Goal: Find specific page/section: Find specific page/section

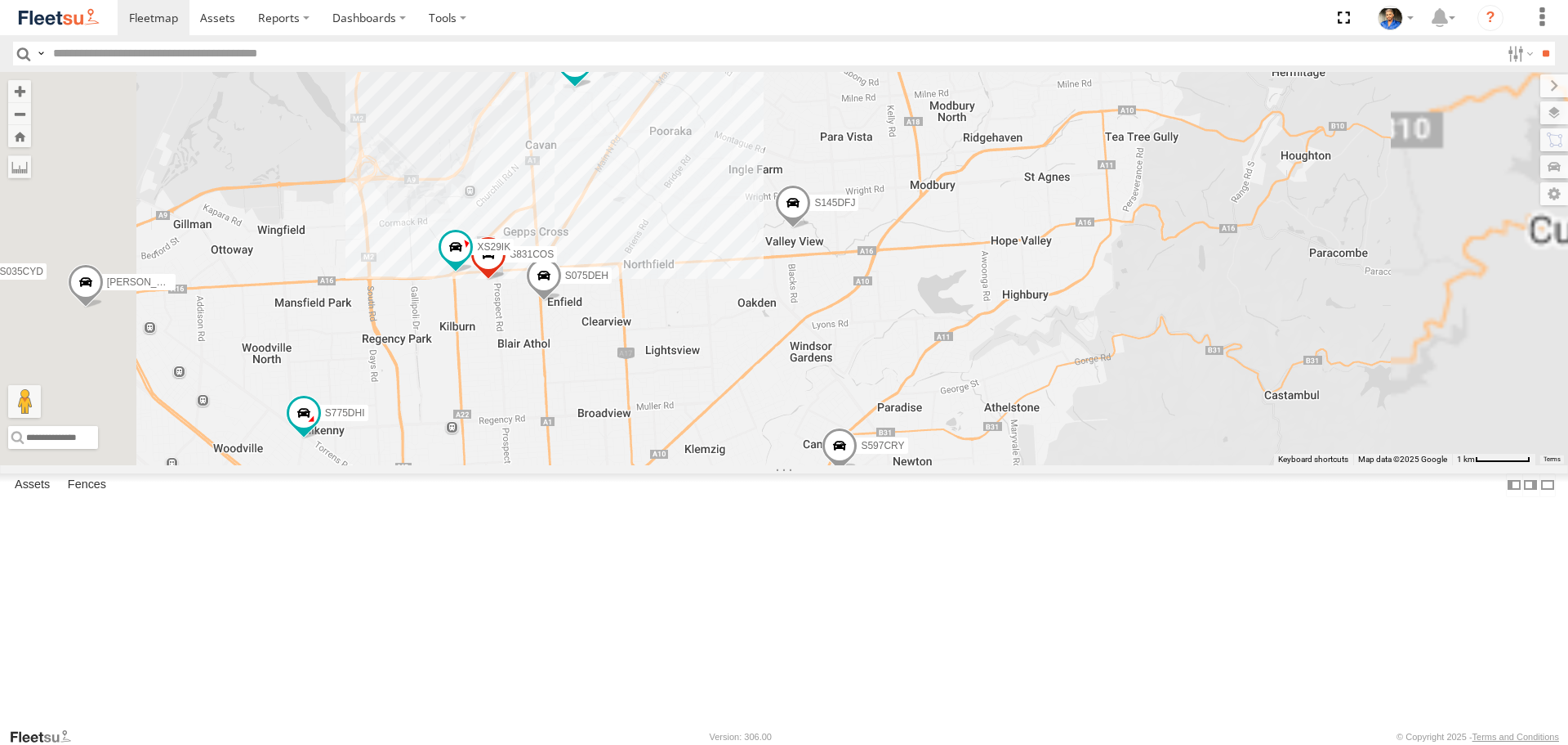
click at [711, 464] on div "S145DFJ S343CTS S952BBS S020AJN S596CRY S597CRY S959CNB DD067S MERC S364CJT S07…" at bounding box center [784, 267] width 1568 height 392
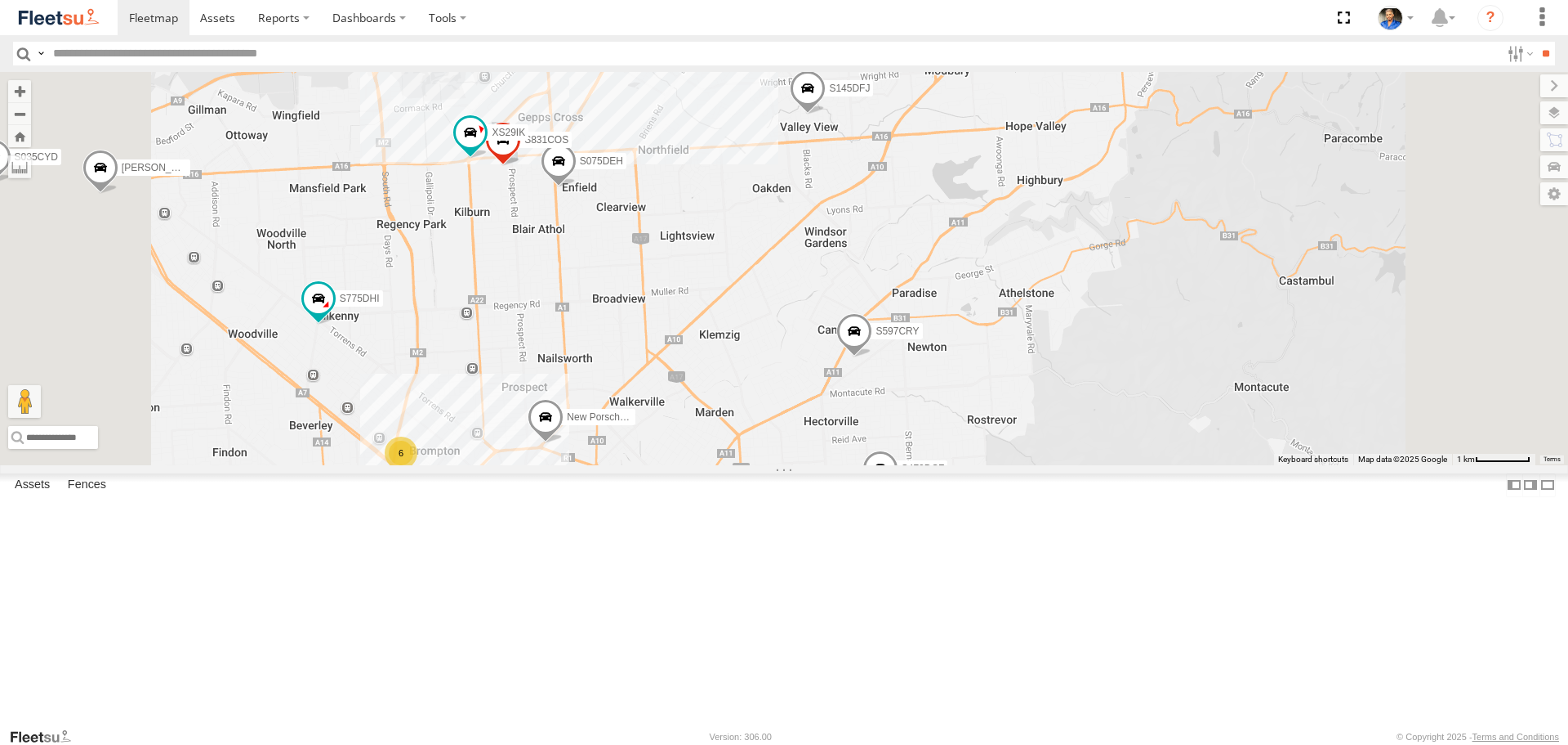
click at [418, 469] on div "6" at bounding box center [401, 453] width 33 height 33
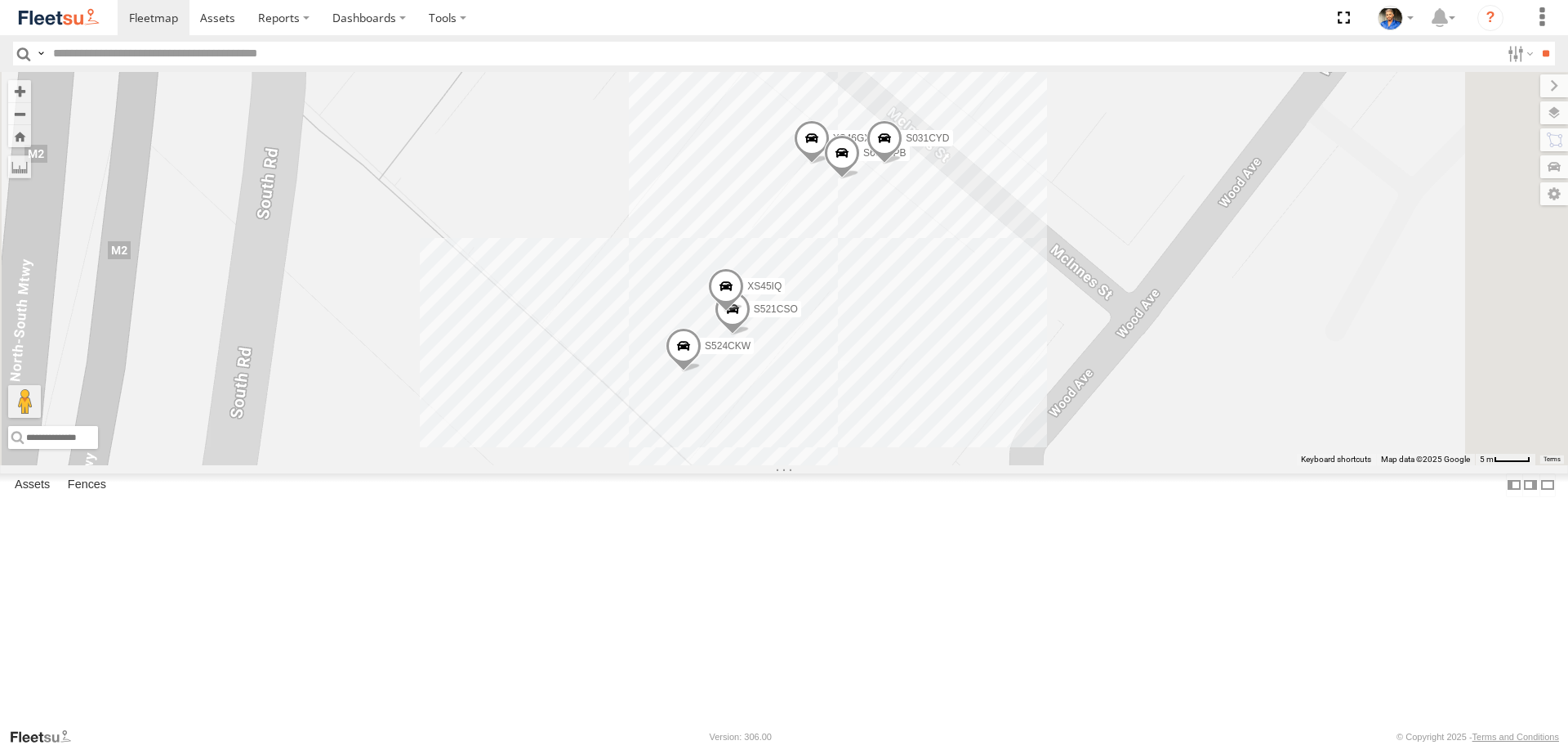
click at [317, 63] on input "text" at bounding box center [773, 53] width 1454 height 24
click at [0, 0] on div "Deliver It Assets" at bounding box center [0, 0] width 0 height 0
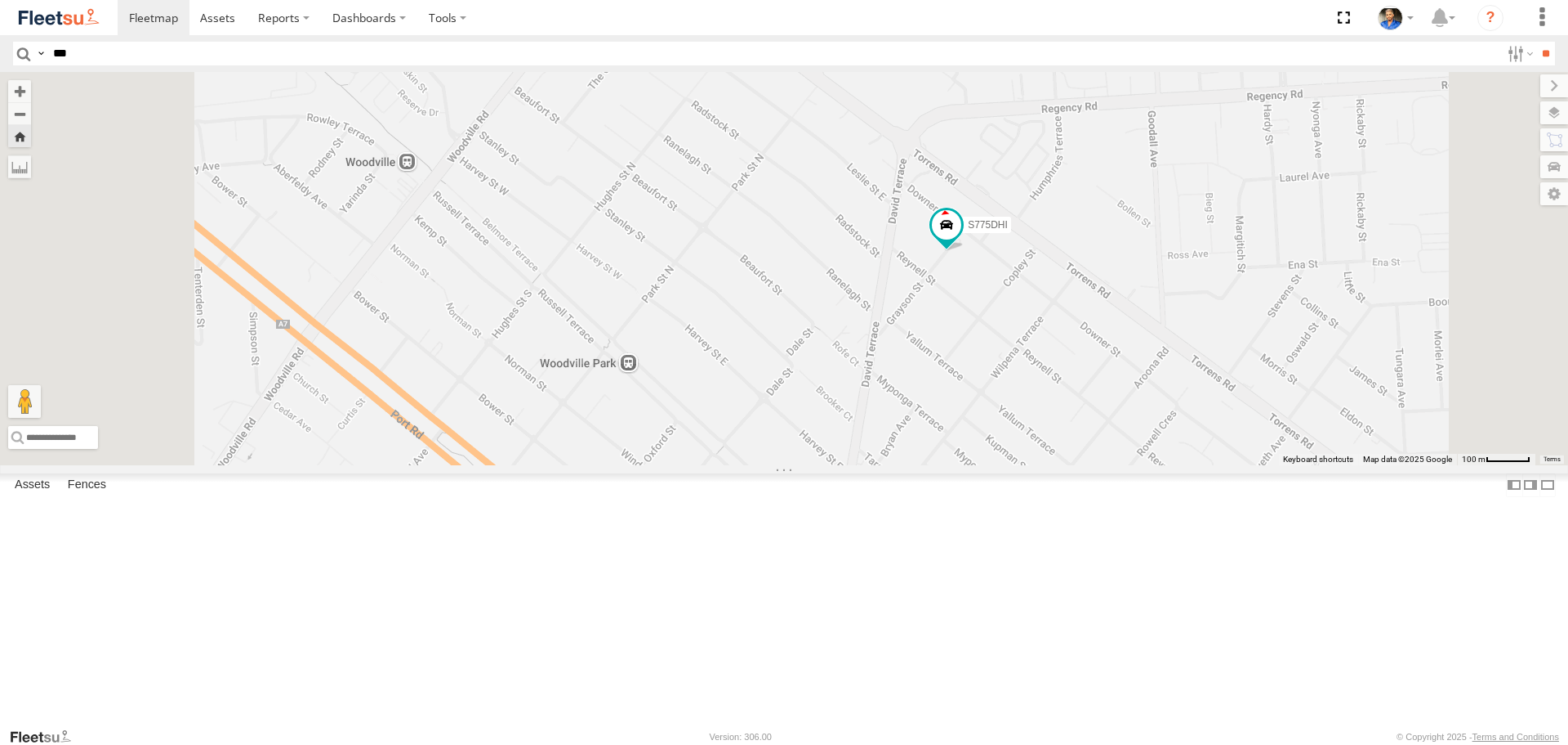
drag, startPoint x: 1377, startPoint y: 404, endPoint x: 1267, endPoint y: 463, distance: 124.8
click at [1267, 463] on div "S775DHI" at bounding box center [784, 267] width 1568 height 392
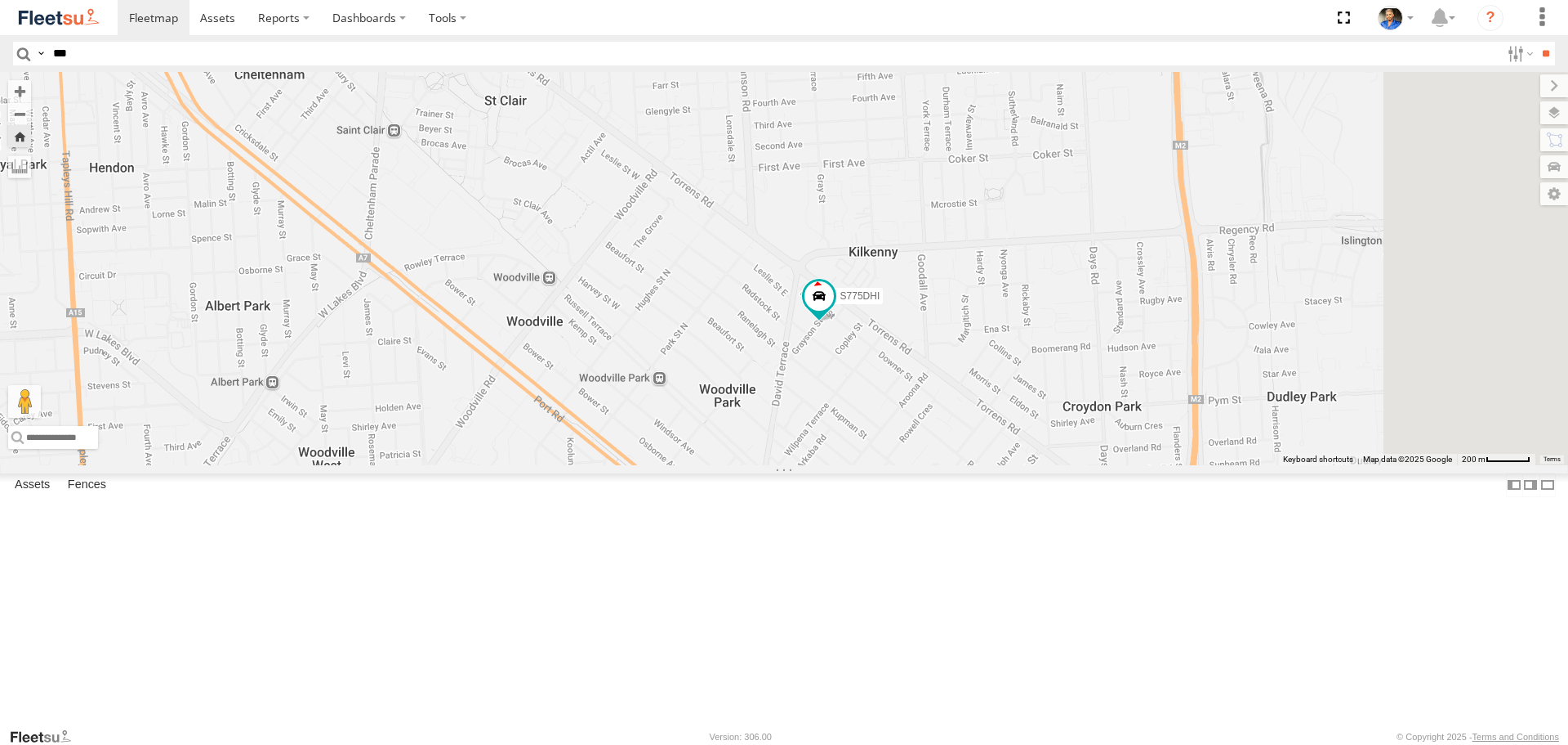
drag, startPoint x: 1283, startPoint y: 358, endPoint x: 1209, endPoint y: 411, distance: 91.0
click at [1209, 411] on div "S775DHI" at bounding box center [784, 267] width 1568 height 392
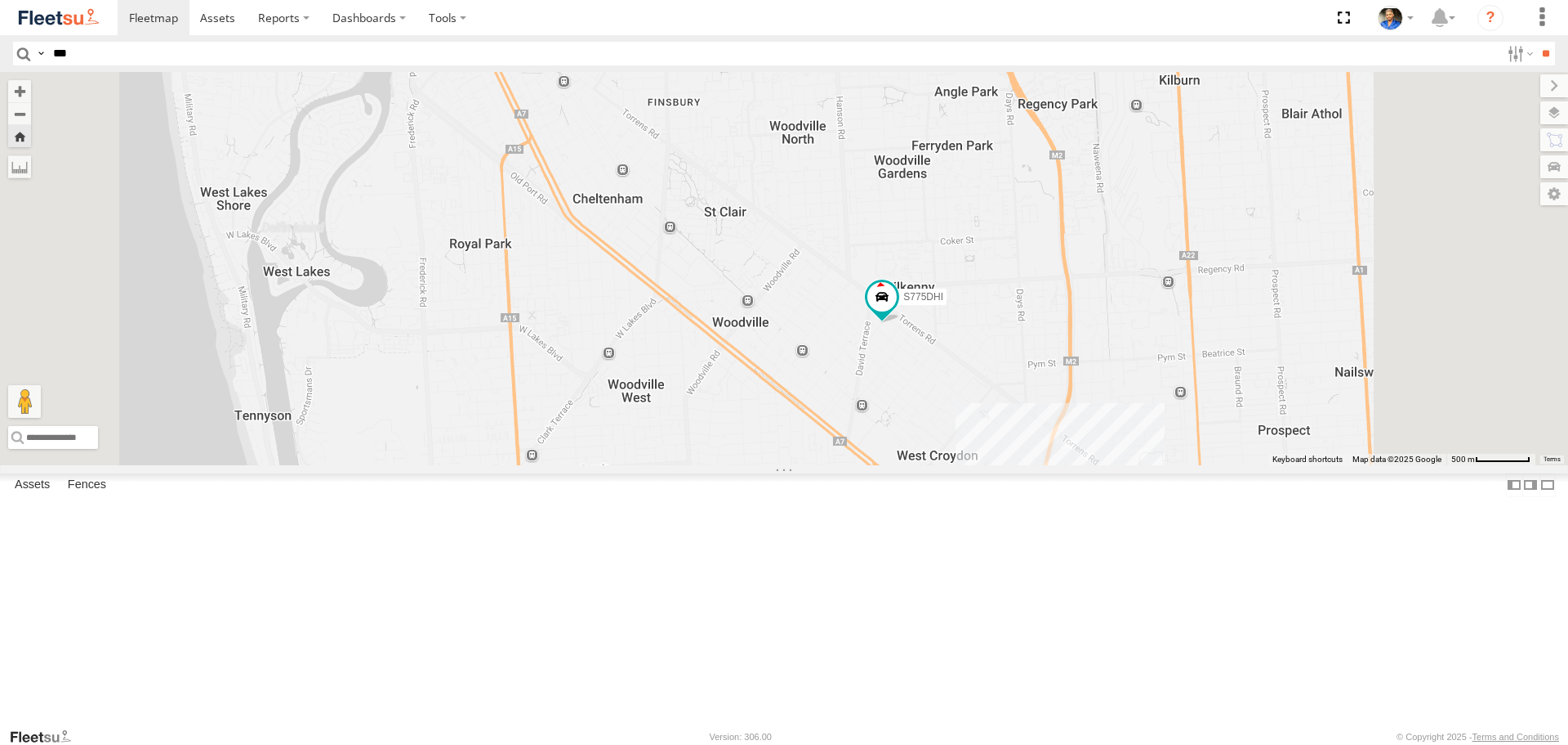
drag, startPoint x: 1265, startPoint y: 376, endPoint x: 1140, endPoint y: 462, distance: 151.7
click at [1140, 462] on div "S775DHI" at bounding box center [784, 267] width 1568 height 392
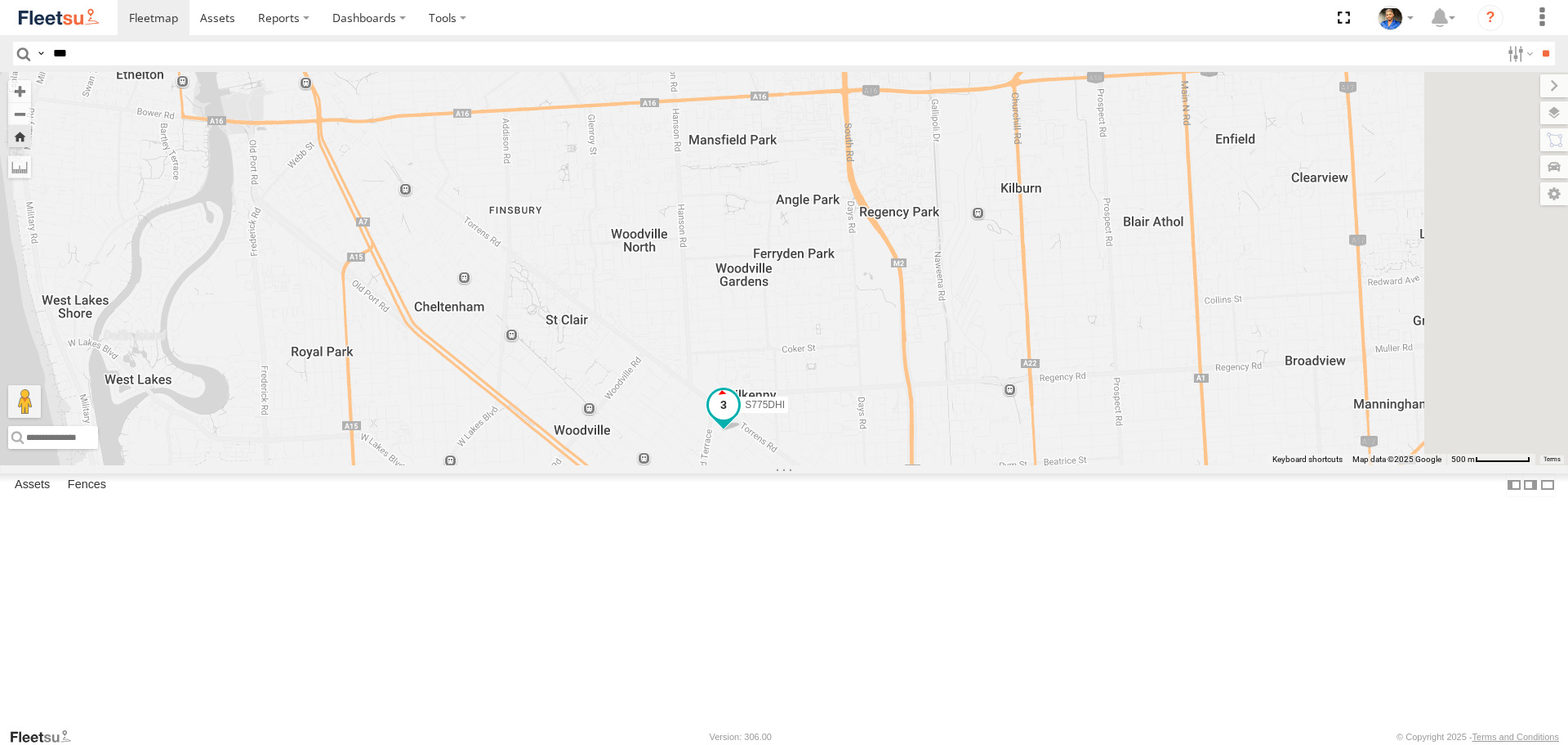
click at [738, 420] on span at bounding box center [724, 404] width 29 height 29
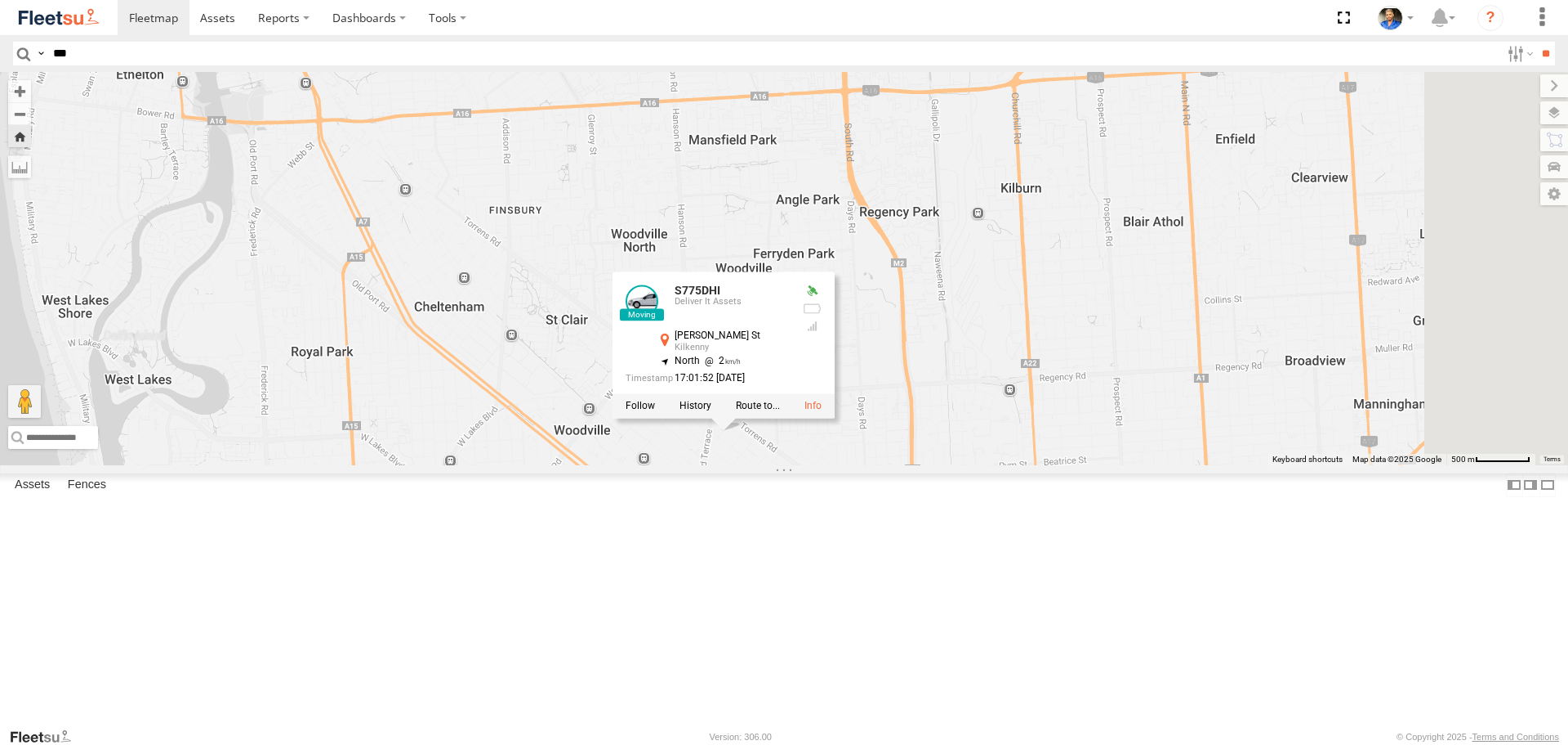
click at [1171, 464] on div "S775DHI S775DHI Deliver It Assets [PERSON_NAME][GEOGRAPHIC_DATA] -34.879 , 138.…" at bounding box center [784, 267] width 1568 height 392
click at [1235, 464] on div "S775DHI S775DHI Deliver It Assets [PERSON_NAME][GEOGRAPHIC_DATA] -34.879 , 138.…" at bounding box center [784, 267] width 1568 height 392
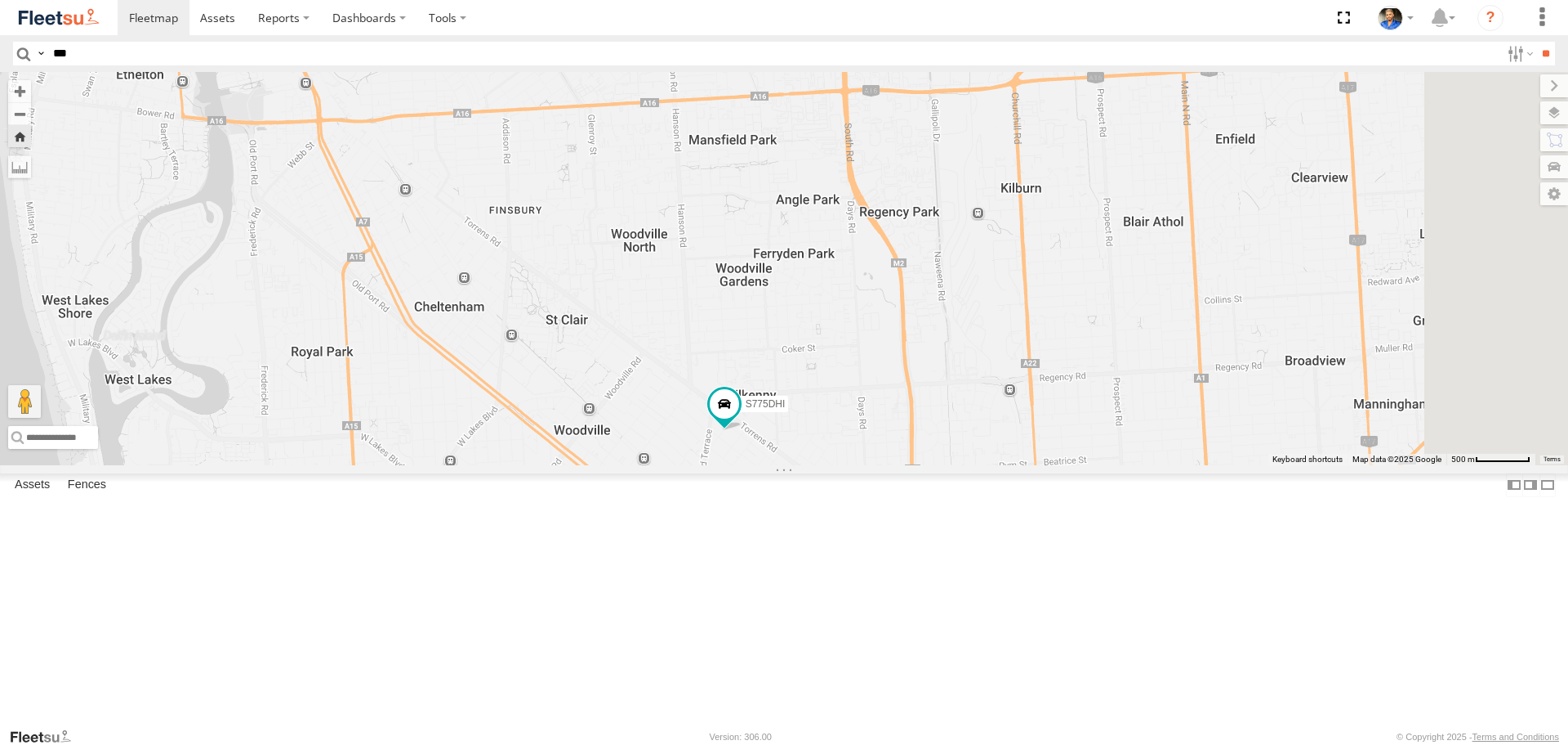
drag, startPoint x: 1241, startPoint y: 600, endPoint x: 1044, endPoint y: 329, distance: 335.0
click at [1044, 329] on div "S775DHI" at bounding box center [784, 267] width 1568 height 392
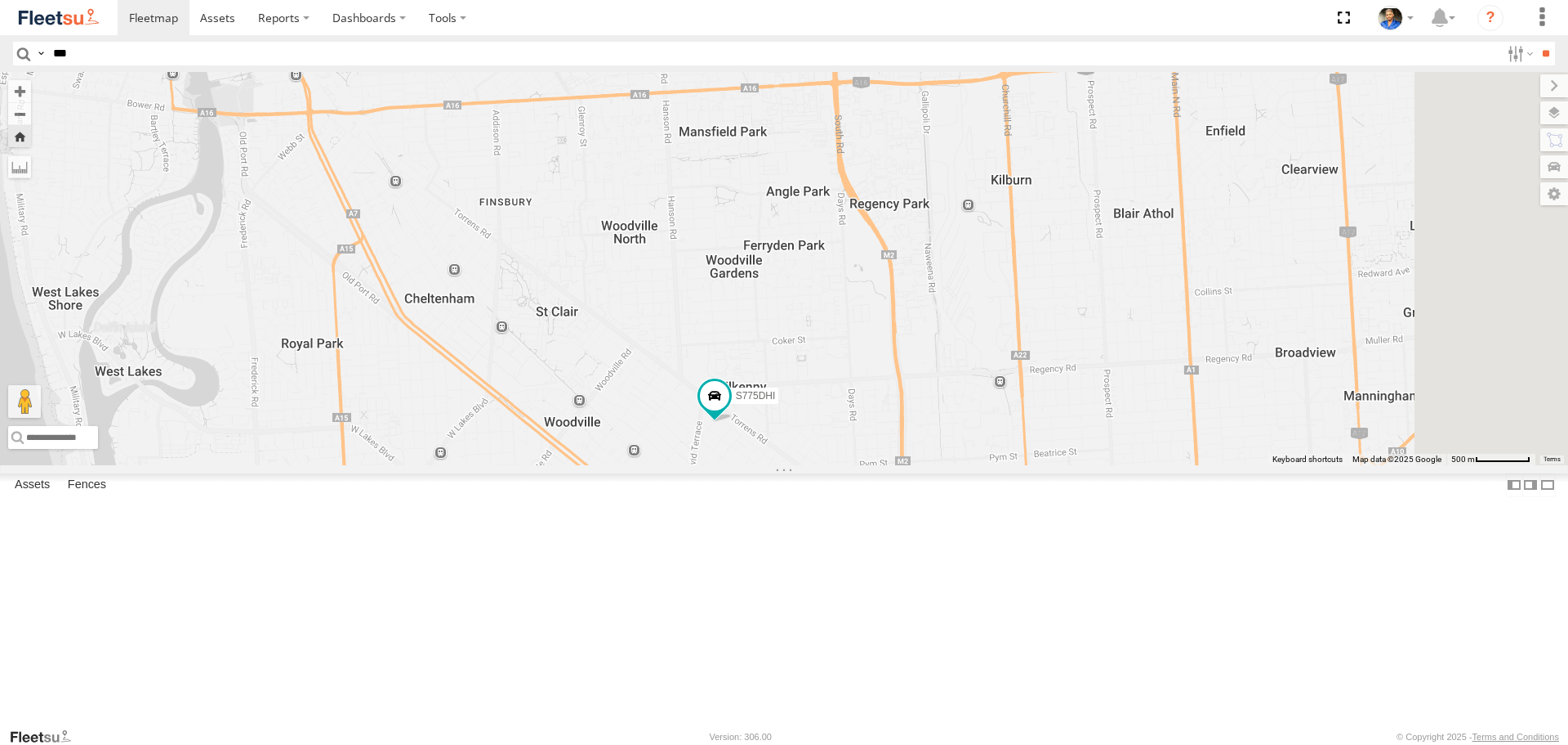
drag, startPoint x: 1179, startPoint y: 462, endPoint x: 1035, endPoint y: 295, distance: 220.5
click at [1036, 296] on div "S775DHI" at bounding box center [784, 267] width 1568 height 392
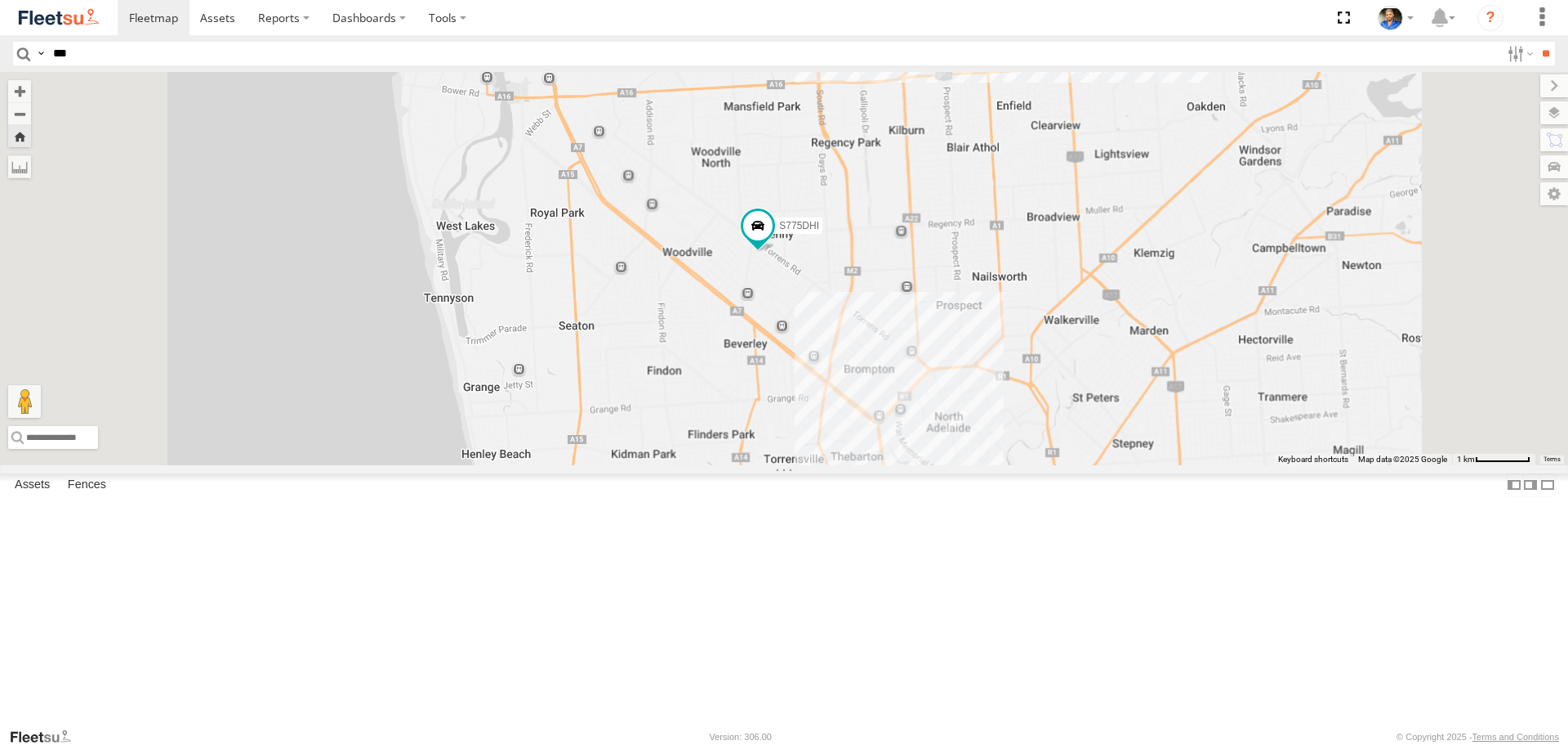
drag, startPoint x: 1213, startPoint y: 572, endPoint x: 1109, endPoint y: 458, distance: 154.3
click at [1109, 458] on div "S775DHI" at bounding box center [784, 267] width 1568 height 392
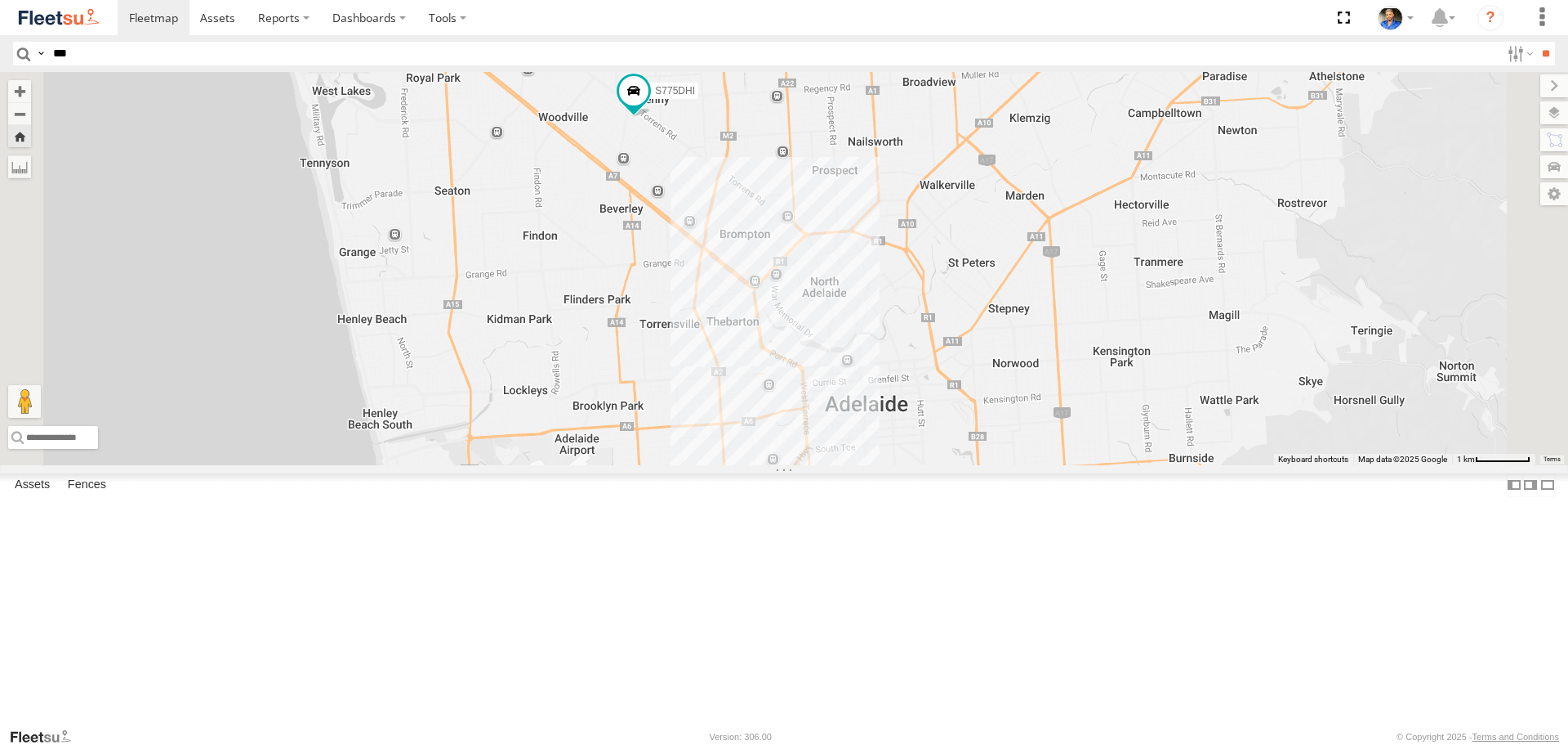
click at [131, 55] on input "***" at bounding box center [773, 53] width 1454 height 24
type input "*"
click at [1536, 42] on input "**" at bounding box center [1545, 53] width 19 height 24
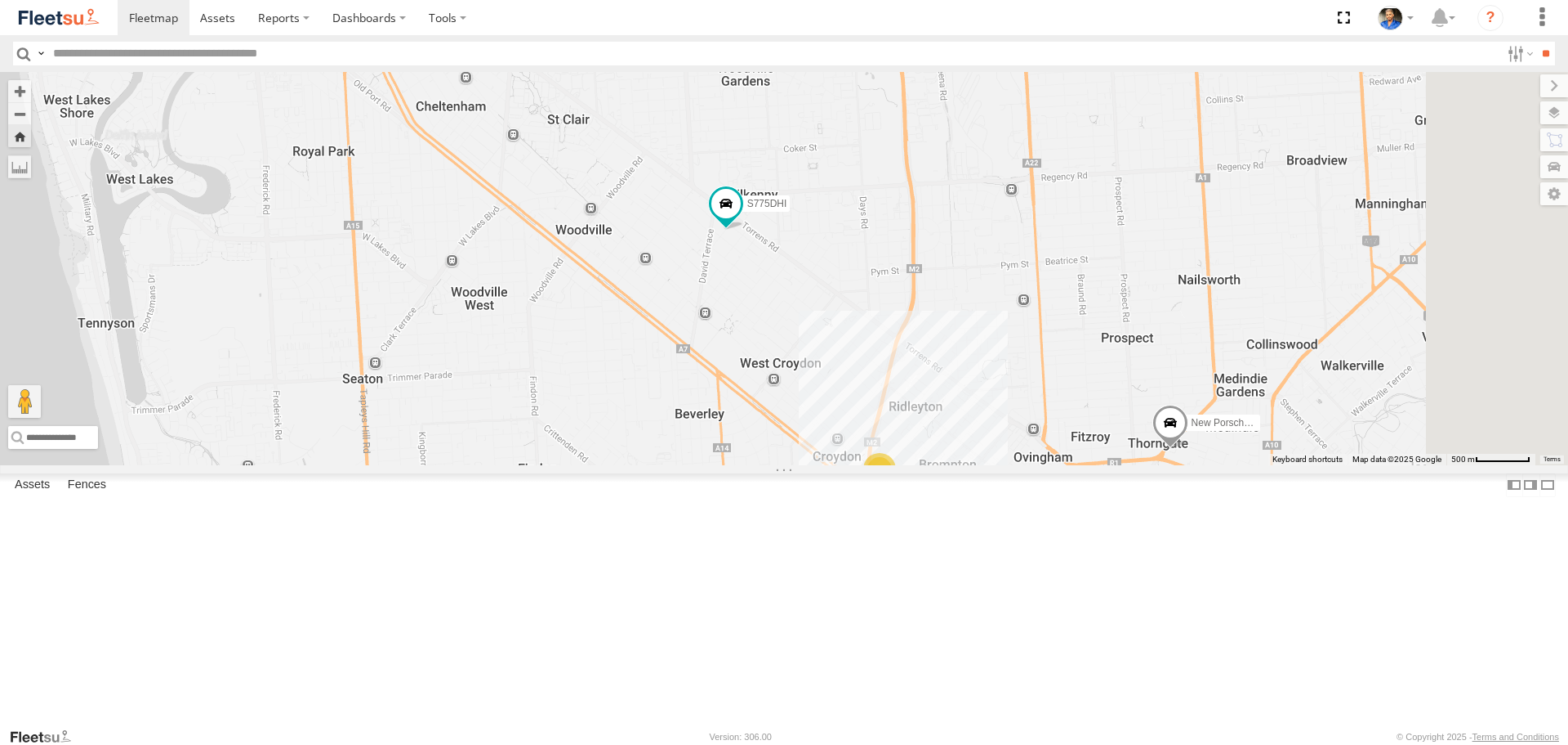
drag, startPoint x: 1159, startPoint y: 489, endPoint x: 1086, endPoint y: 429, distance: 94.5
click at [1086, 429] on div "S075DEH New Porsche Cayenne S775DHI [PERSON_NAME] 6" at bounding box center [784, 267] width 1568 height 392
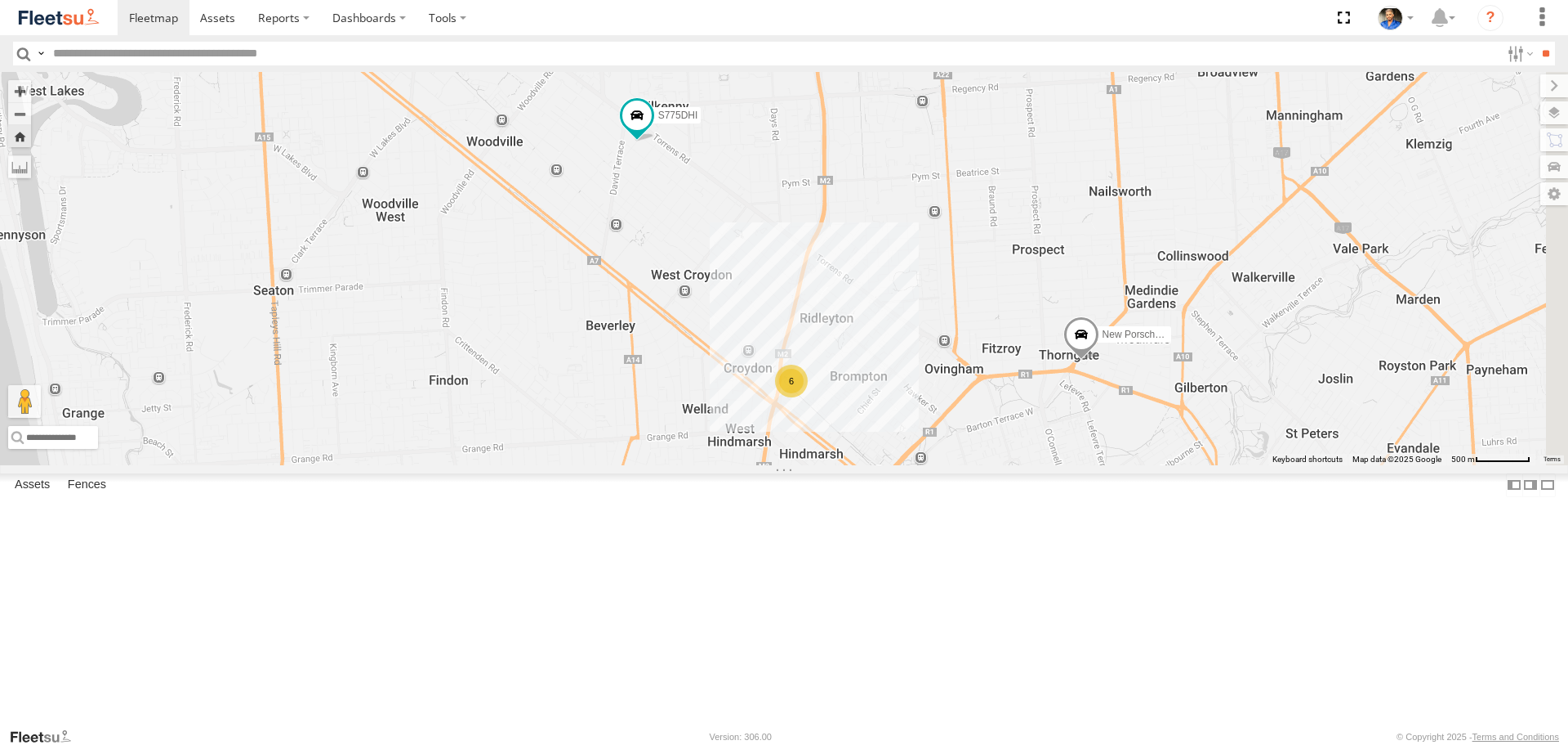
click at [808, 397] on div "6" at bounding box center [792, 381] width 33 height 33
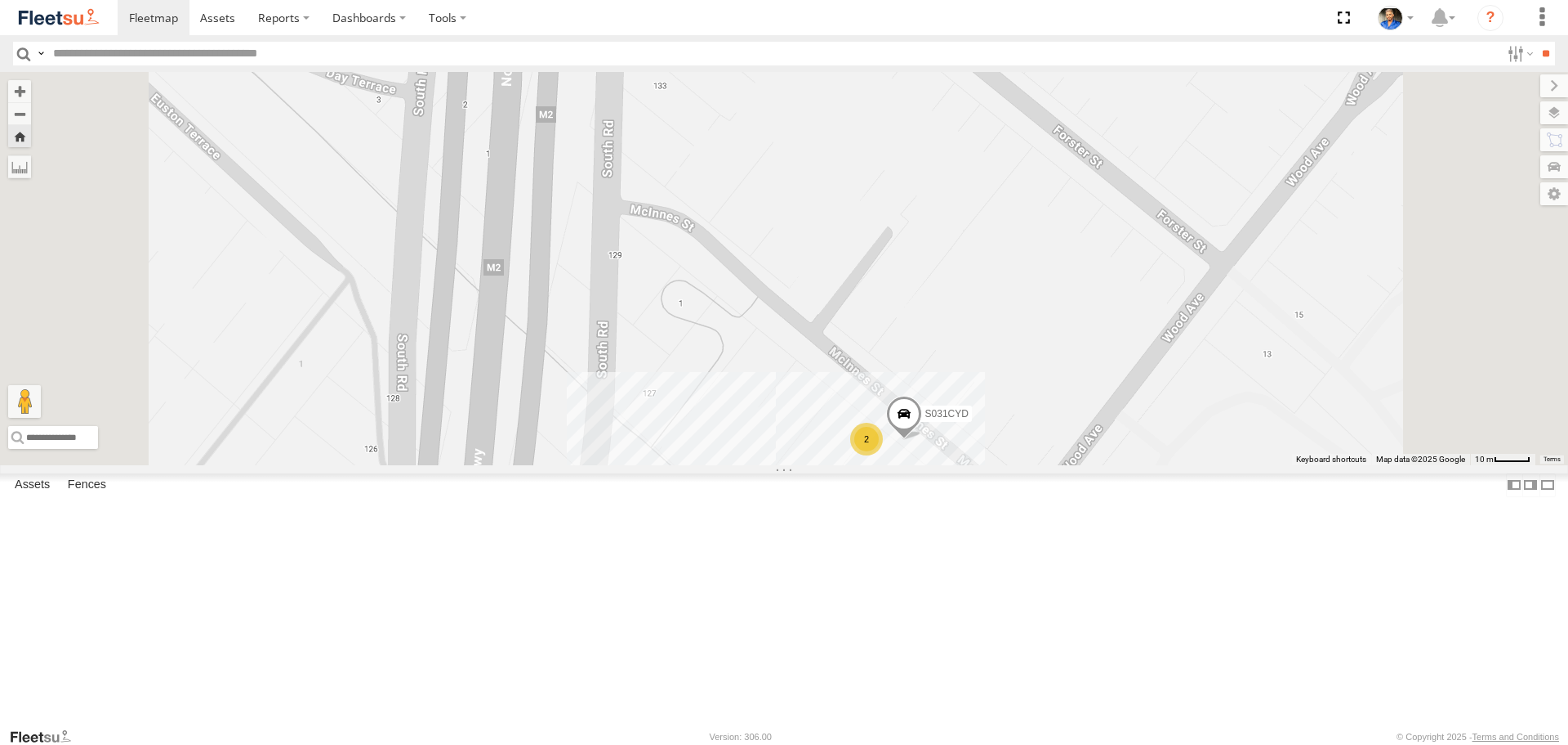
drag, startPoint x: 1210, startPoint y: 550, endPoint x: 1175, endPoint y: 405, distance: 149.2
click at [1175, 401] on div "S075DEH New Porsche Cayenne S775DHI [PERSON_NAME] 2 2 XS45IQ S031CYD" at bounding box center [784, 267] width 1568 height 392
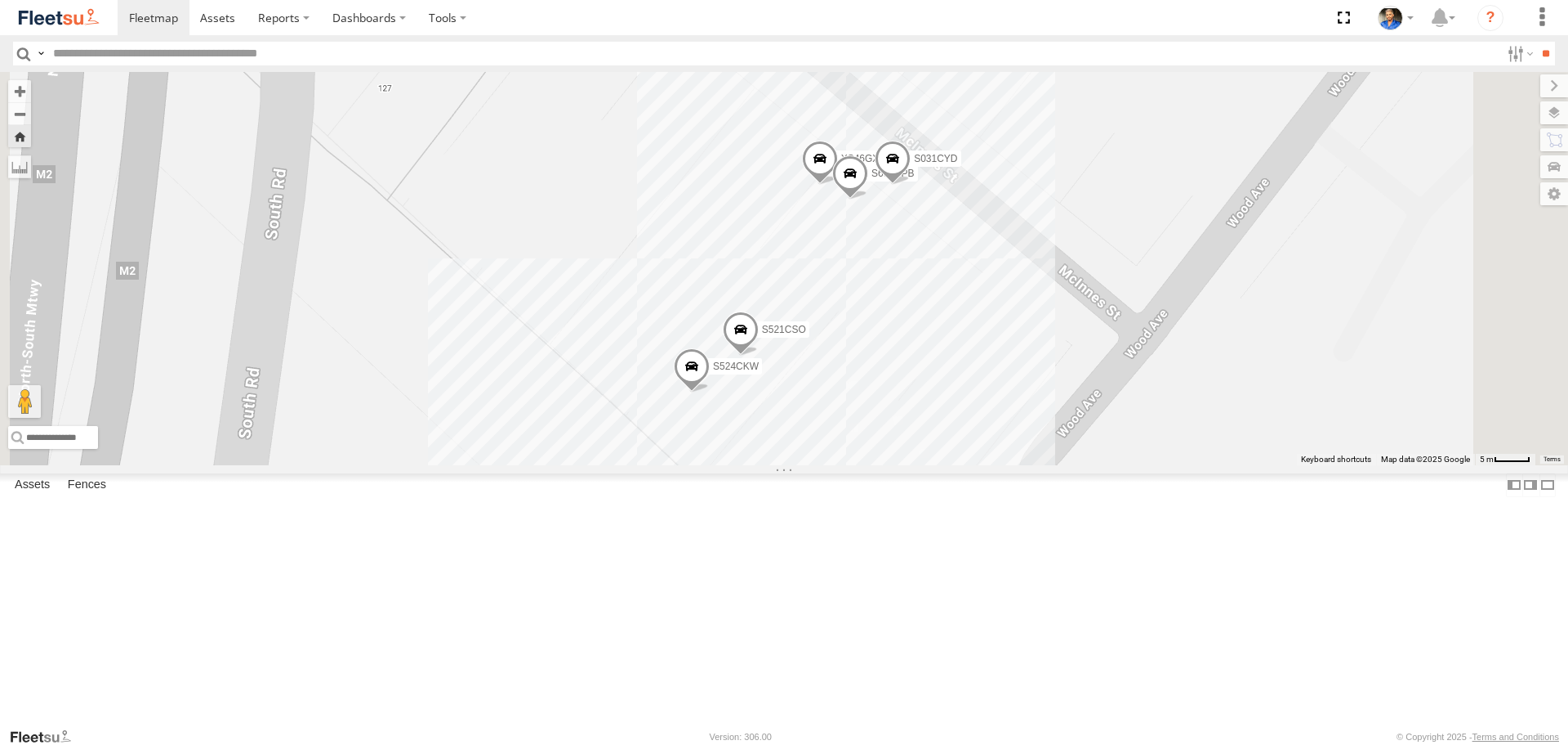
click at [869, 199] on span at bounding box center [851, 177] width 36 height 44
click at [1153, 445] on div "S075DEH New Porsche Cayenne S775DHI [PERSON_NAME] XS45IQ S031CYD XS46GX S521CSO…" at bounding box center [784, 267] width 1568 height 392
click at [869, 199] on span at bounding box center [851, 177] width 36 height 44
click at [838, 180] on label at bounding box center [822, 175] width 32 height 12
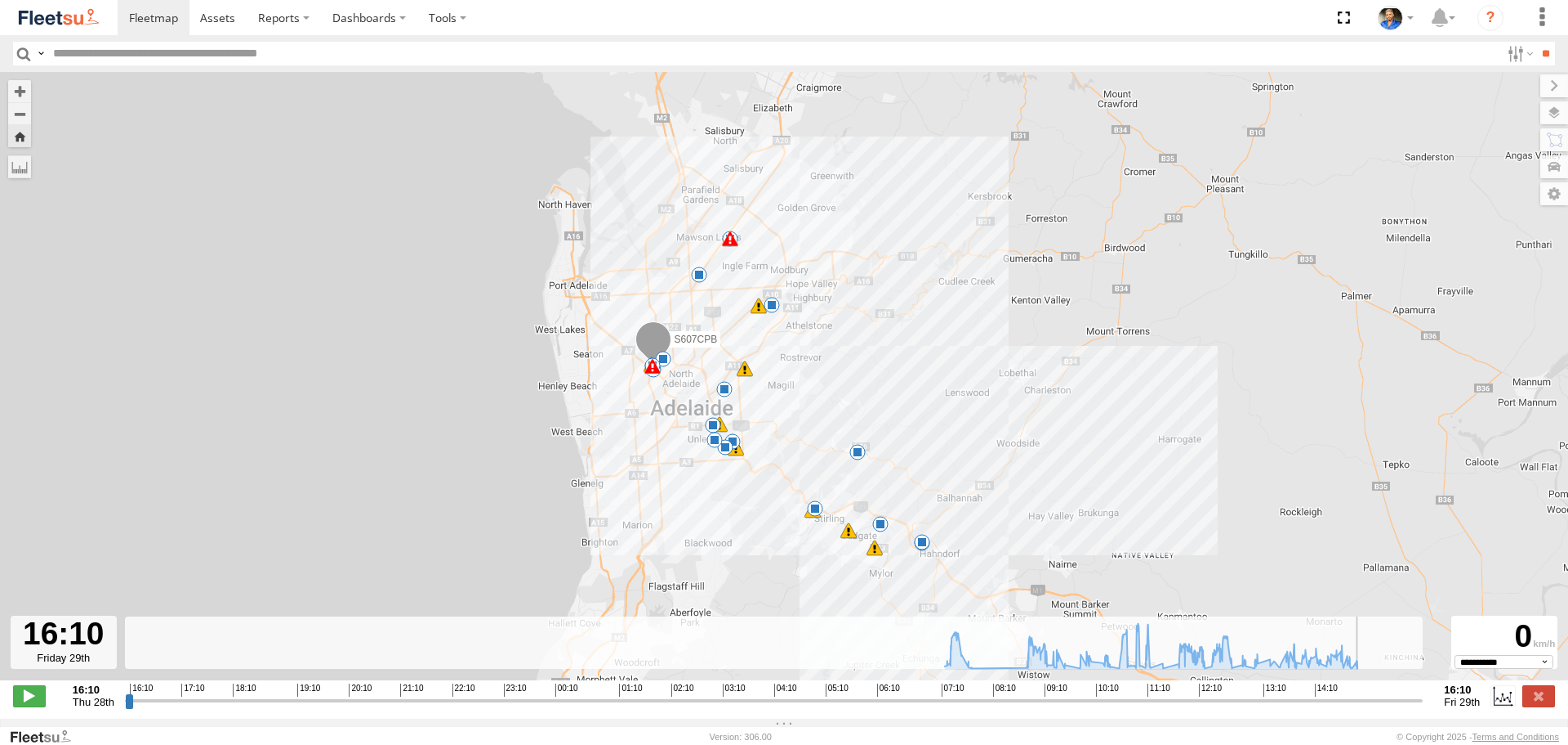
drag, startPoint x: 129, startPoint y: 711, endPoint x: 1053, endPoint y: 482, distance: 952.0
type input "**********"
click at [1424, 692] on input "range" at bounding box center [774, 700] width 1299 height 15
click at [67, 15] on img at bounding box center [59, 17] width 85 height 22
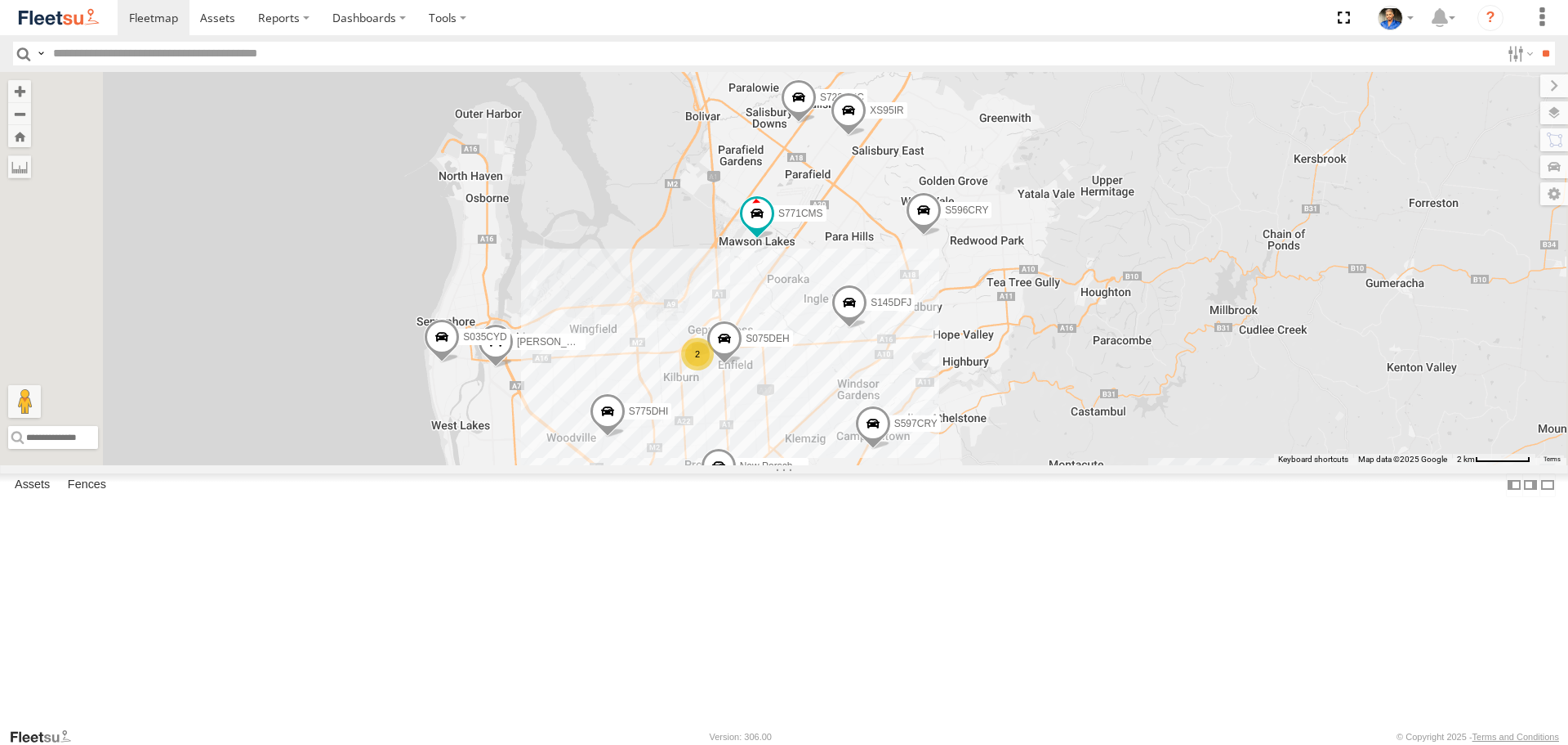
drag, startPoint x: 1056, startPoint y: 569, endPoint x: 1050, endPoint y: 498, distance: 71.3
click at [1050, 464] on div "S343CTS S020AJN S959CNB DD067S MERC S771CMS Graham Cooper S145DFJ S075DEH 6 2 S…" at bounding box center [784, 267] width 1568 height 392
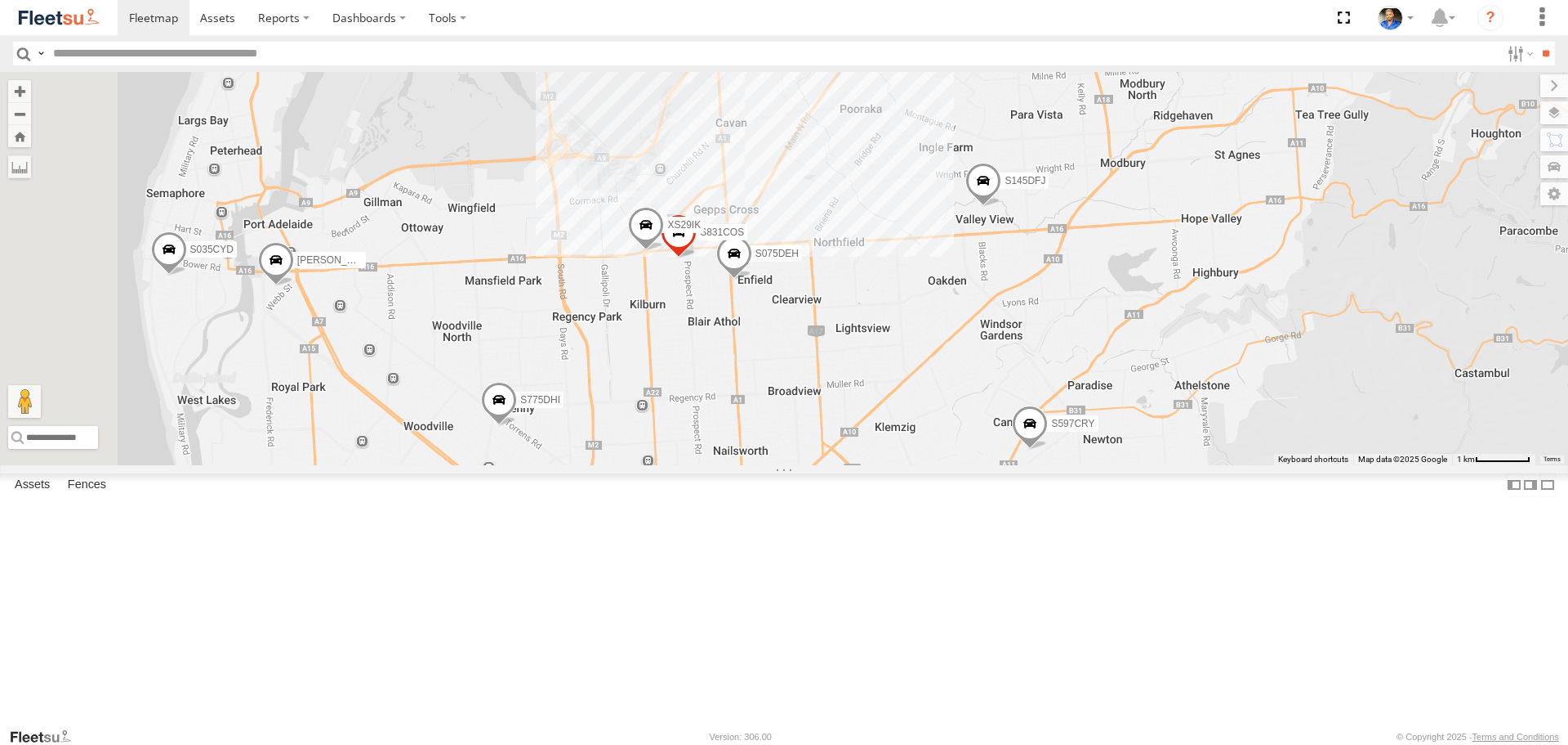
drag, startPoint x: 938, startPoint y: 522, endPoint x: 969, endPoint y: 470, distance: 60.5
click at [969, 464] on div "S343CTS S020AJN S959CNB DD067S MERC S771CMS Graham Cooper S145DFJ S075DEH S596C…" at bounding box center [784, 267] width 1568 height 392
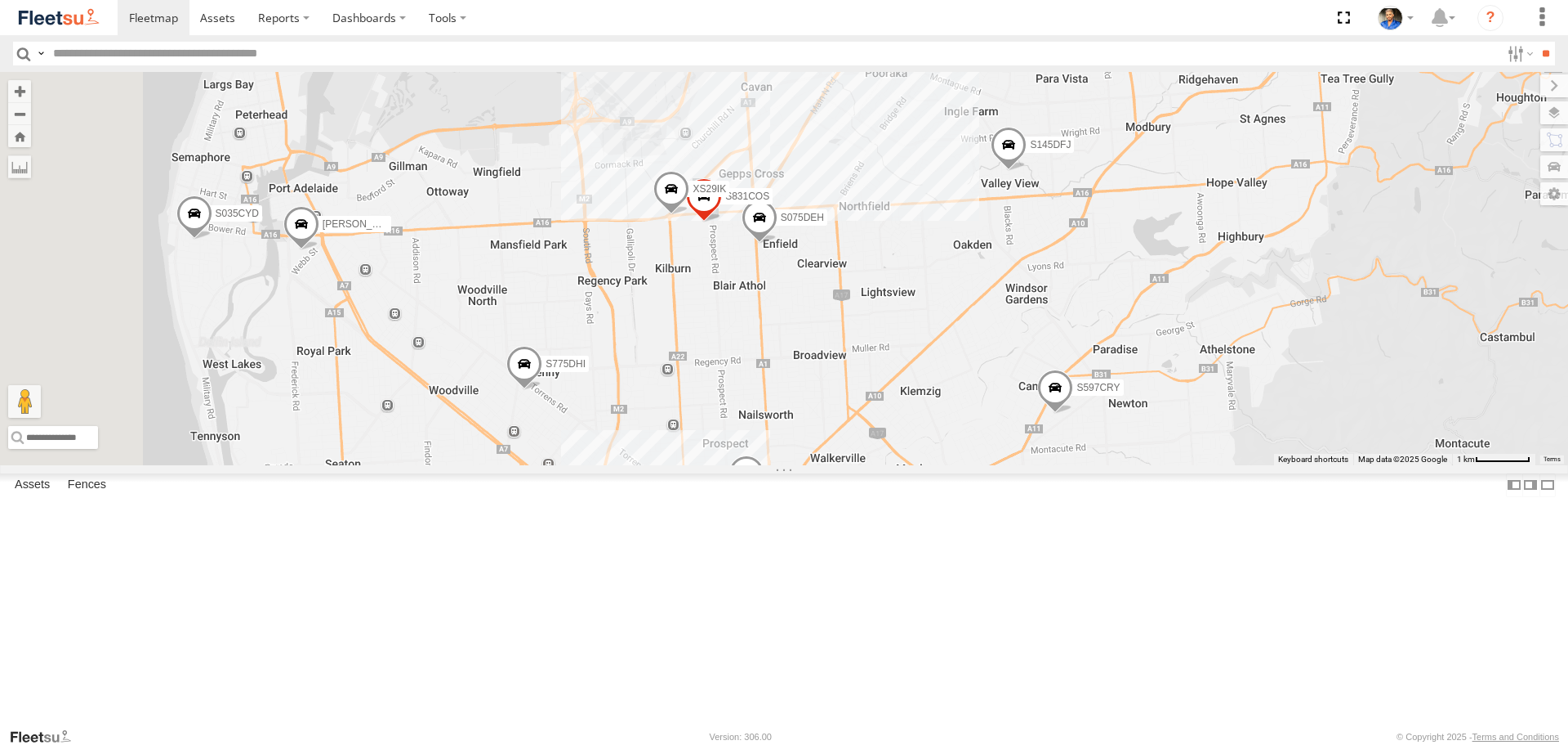
drag, startPoint x: 916, startPoint y: 506, endPoint x: 951, endPoint y: 452, distance: 64.4
click at [951, 452] on div "S343CTS S020AJN S959CNB DD067S MERC S771CMS Graham Cooper S145DFJ S075DEH S596C…" at bounding box center [784, 267] width 1568 height 392
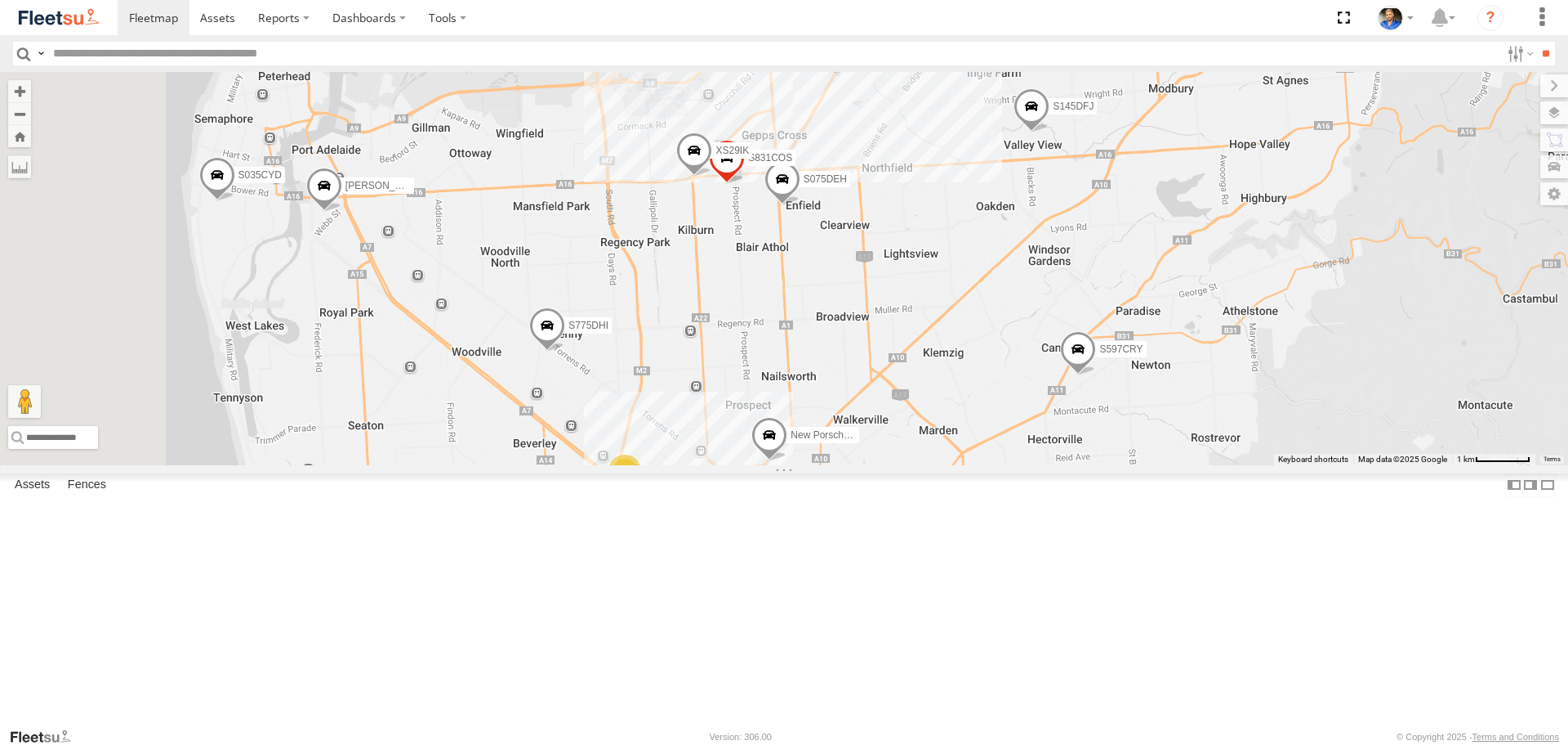
drag, startPoint x: 970, startPoint y: 353, endPoint x: 970, endPoint y: 335, distance: 18.0
click at [970, 335] on div "S343CTS S020AJN S959CNB DD067S MERC S771CMS Graham Cooper S145DFJ S075DEH S596C…" at bounding box center [784, 267] width 1568 height 392
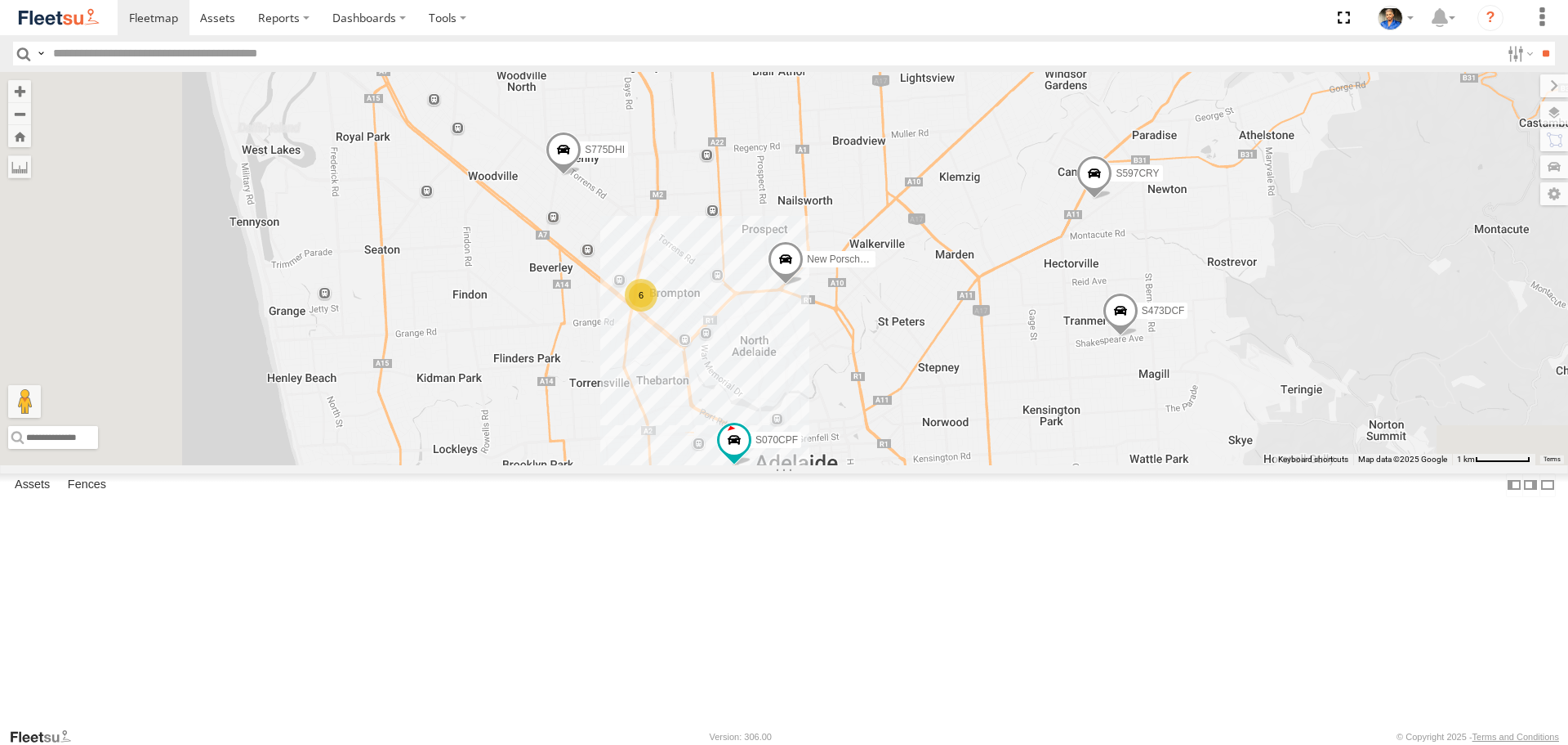
click at [658, 312] on div "6" at bounding box center [641, 295] width 33 height 33
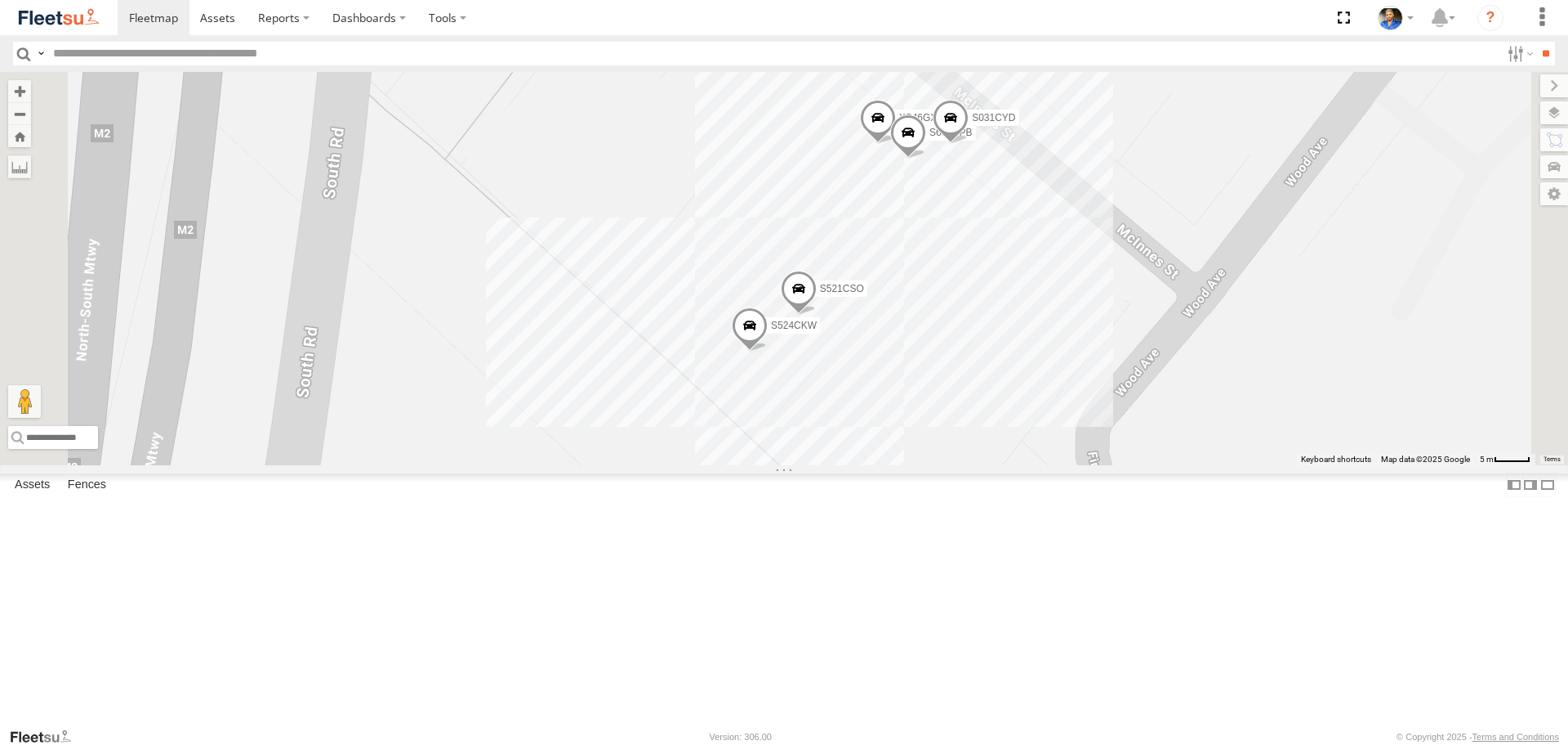
drag, startPoint x: 1224, startPoint y: 311, endPoint x: 1227, endPoint y: 334, distance: 23.2
click at [1227, 334] on div "S343CTS S020AJN S959CNB DD067S MERC S771CMS Graham Cooper S145DFJ S075DEH S596C…" at bounding box center [784, 267] width 1568 height 392
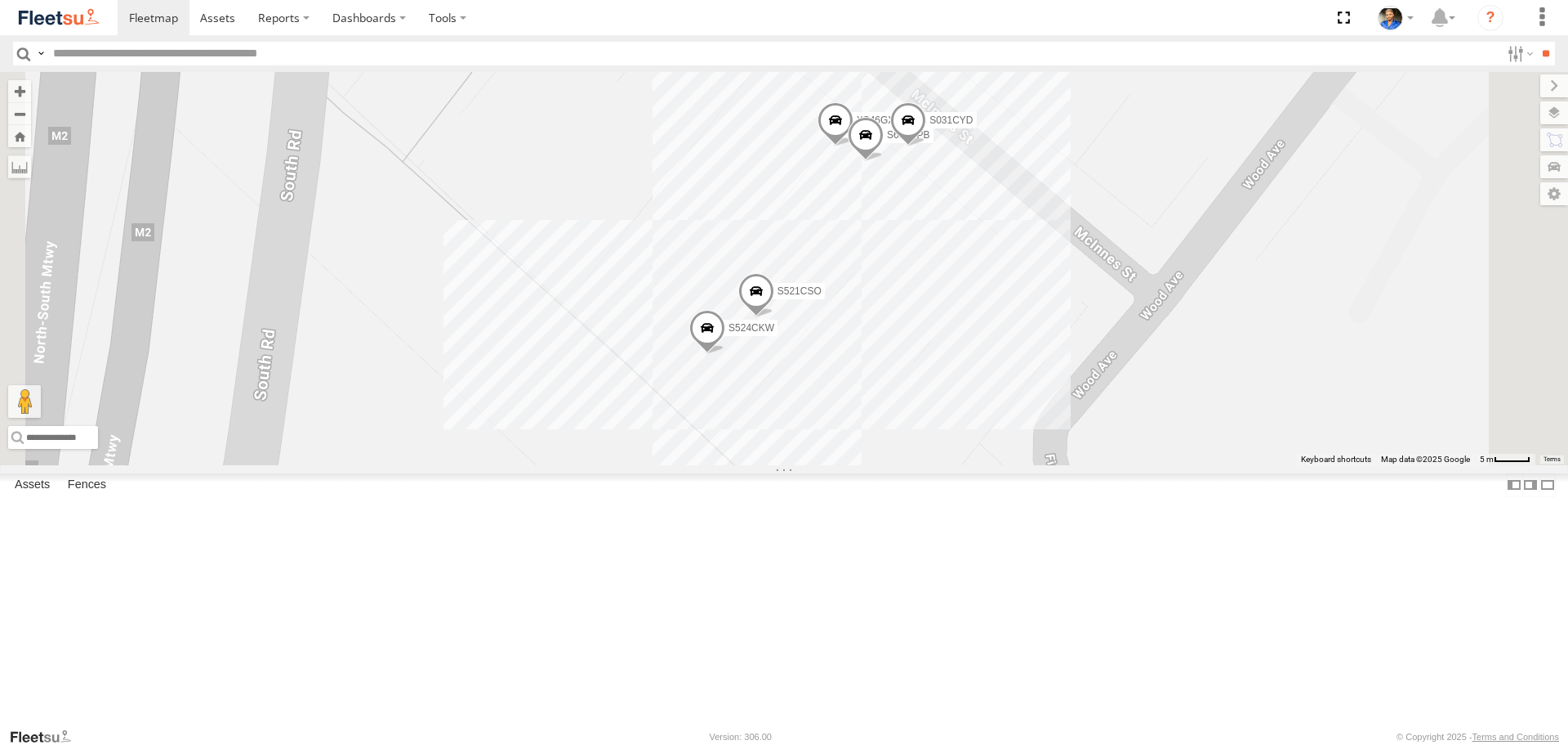
drag, startPoint x: 986, startPoint y: 250, endPoint x: 929, endPoint y: 235, distance: 58.9
click at [929, 235] on div "S343CTS S020AJN S959CNB DD067S MERC S771CMS Graham Cooper S145DFJ S075DEH S596C…" at bounding box center [784, 267] width 1568 height 392
